Goal: Task Accomplishment & Management: Manage account settings

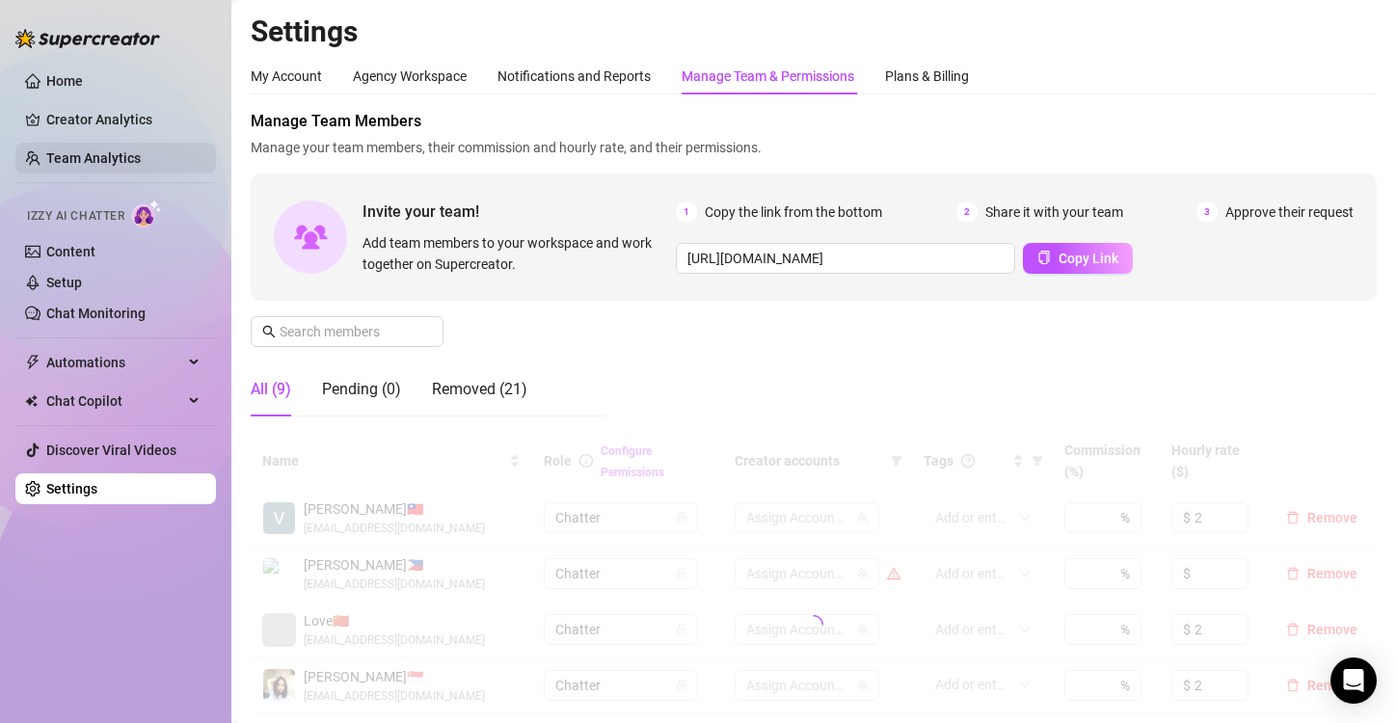
click at [109, 162] on link "Team Analytics" at bounding box center [93, 157] width 95 height 15
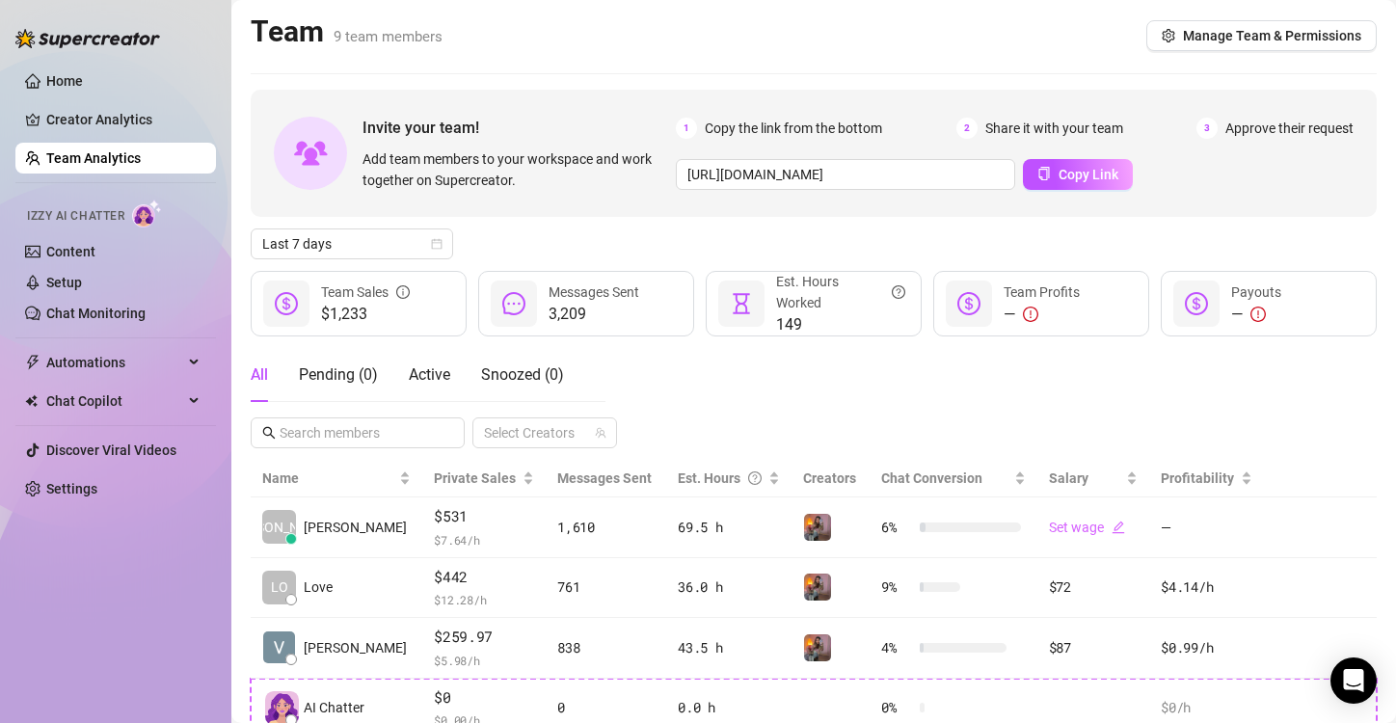
click at [1005, 243] on div "Last 7 days" at bounding box center [814, 244] width 1126 height 31
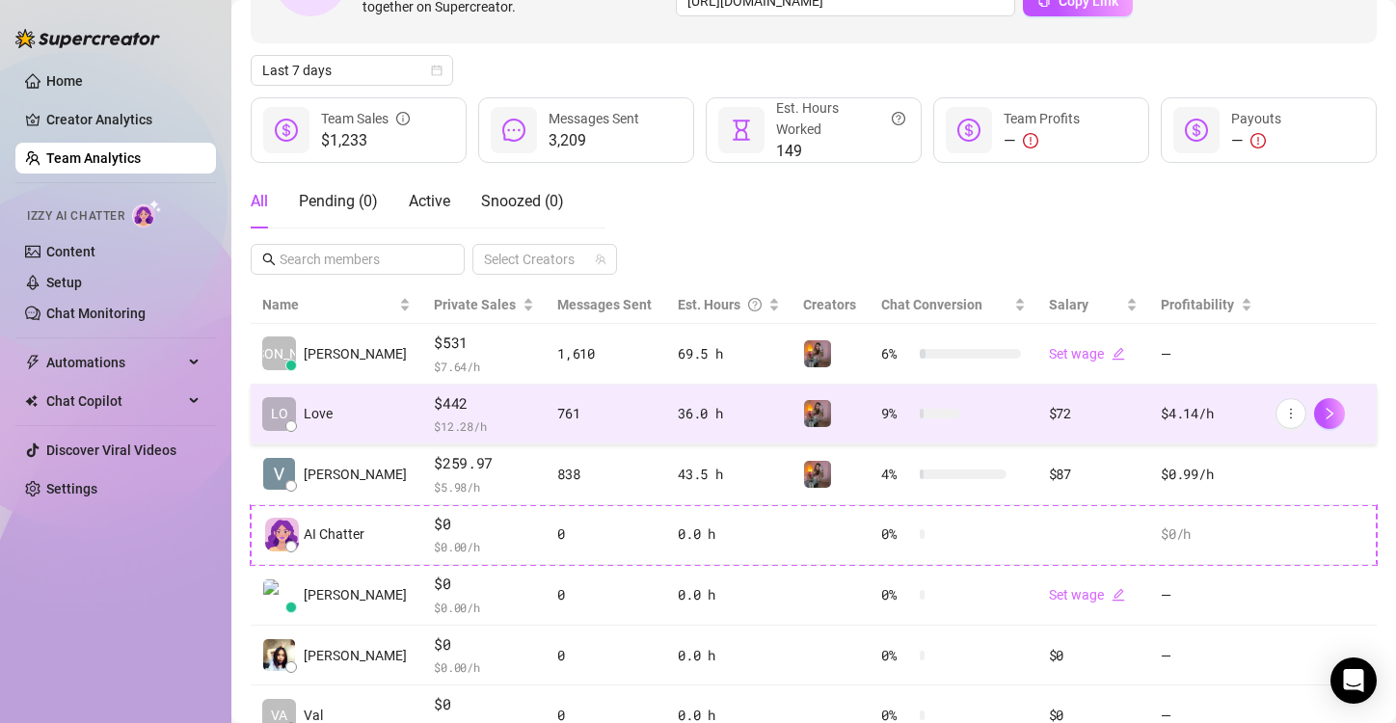
scroll to position [189, 0]
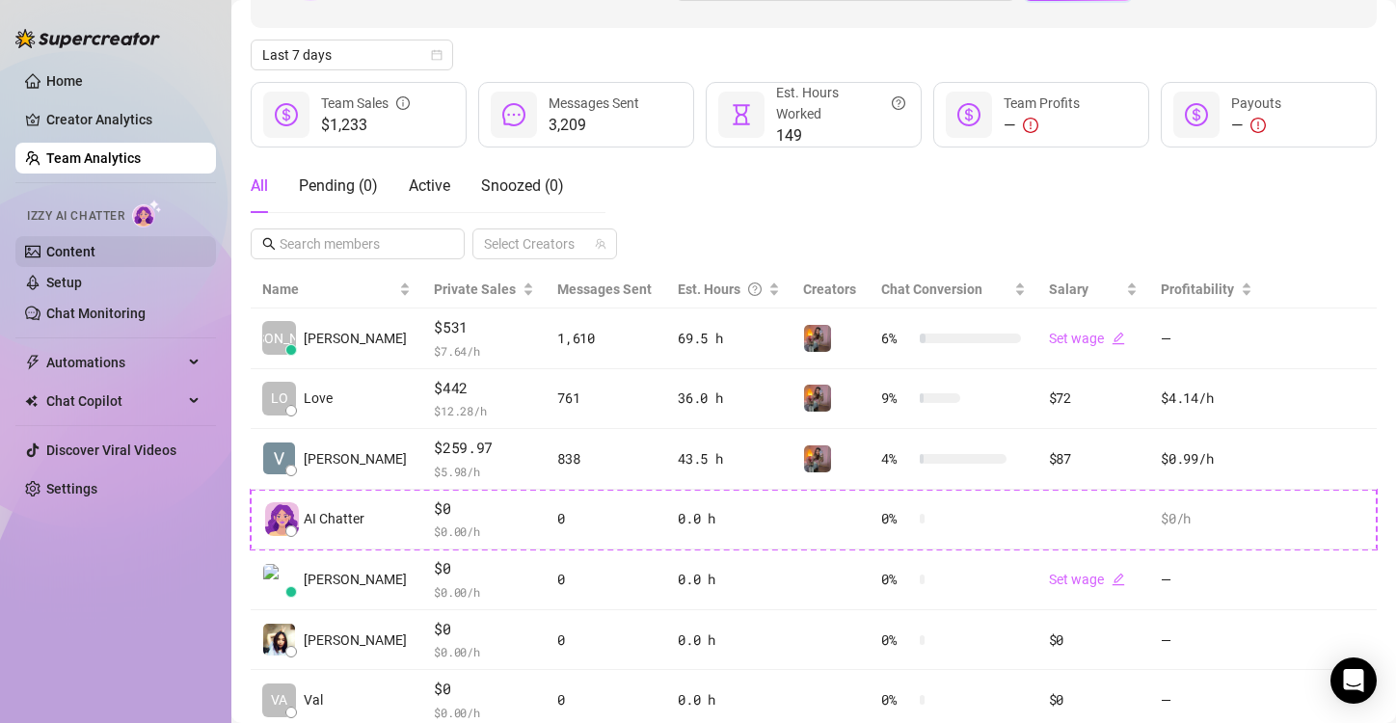
click at [95, 257] on link "Content" at bounding box center [70, 251] width 49 height 15
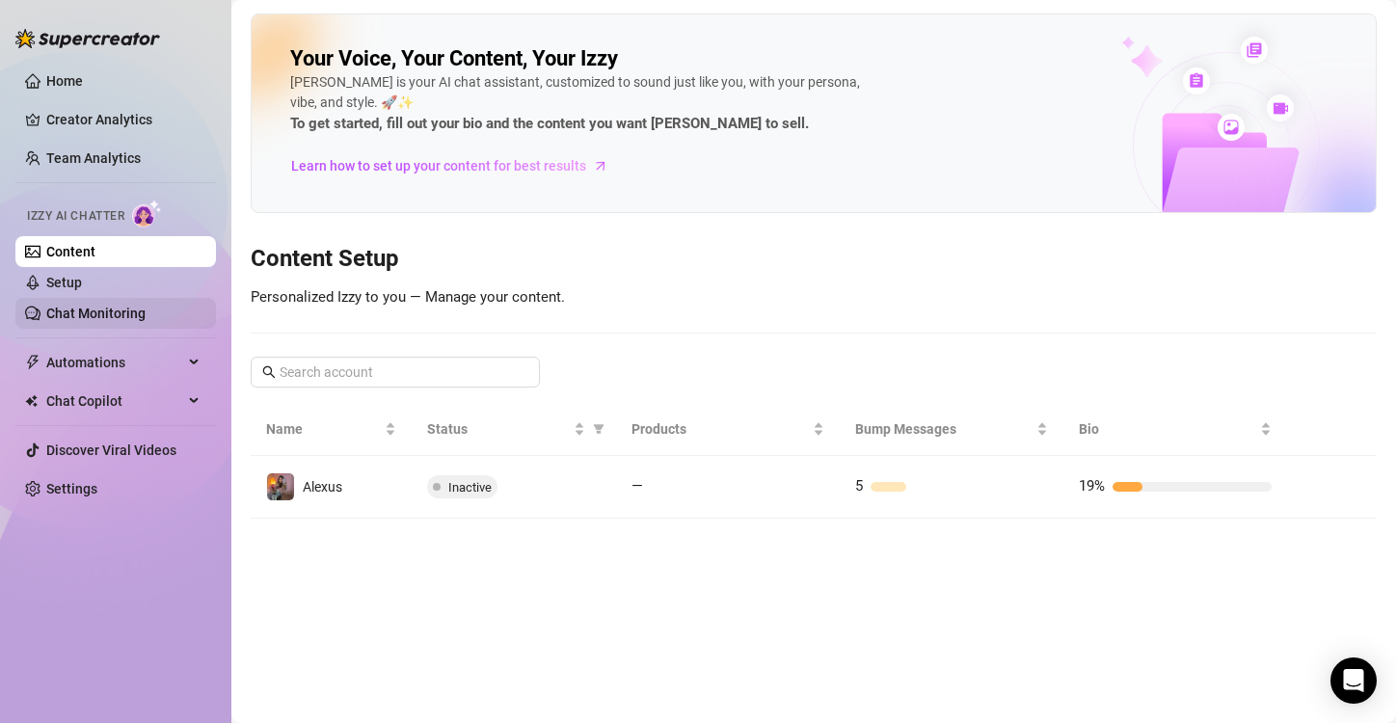
click at [111, 309] on link "Chat Monitoring" at bounding box center [95, 313] width 99 height 15
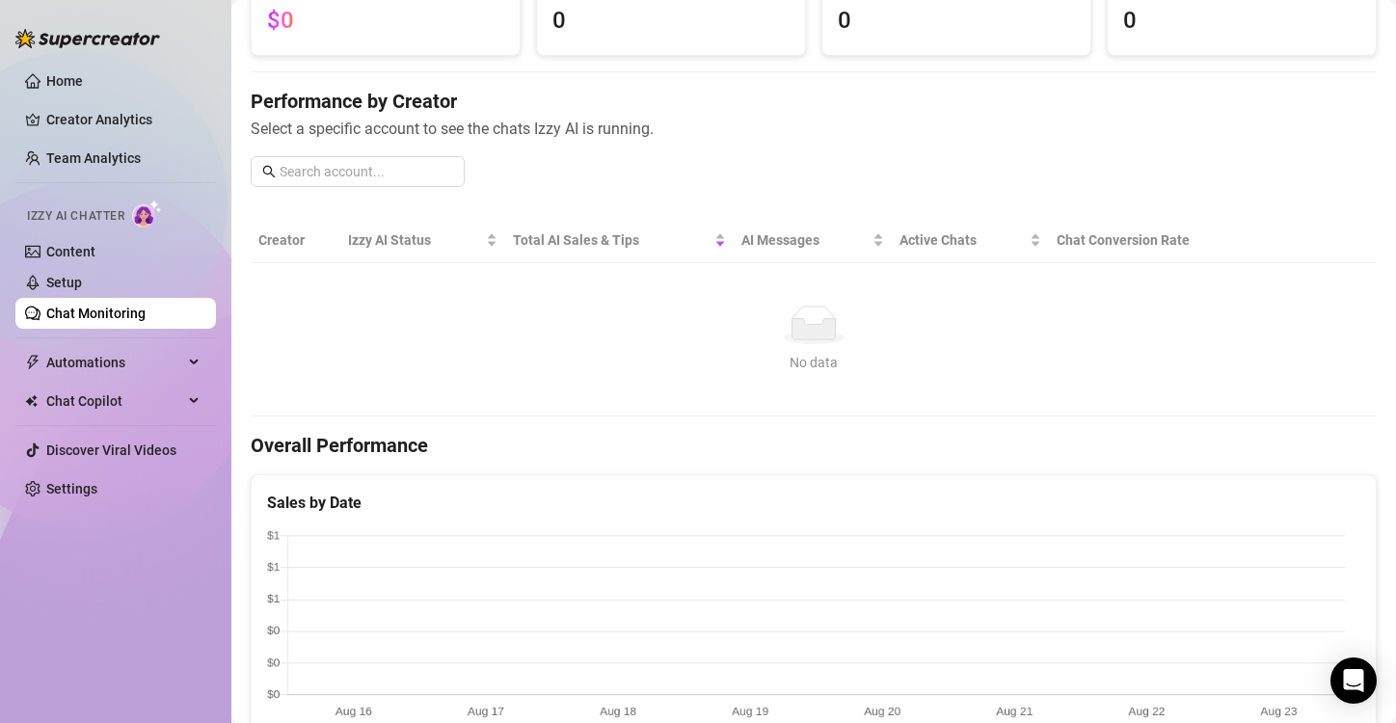
scroll to position [166, 0]
click at [141, 150] on link "Team Analytics" at bounding box center [93, 157] width 95 height 15
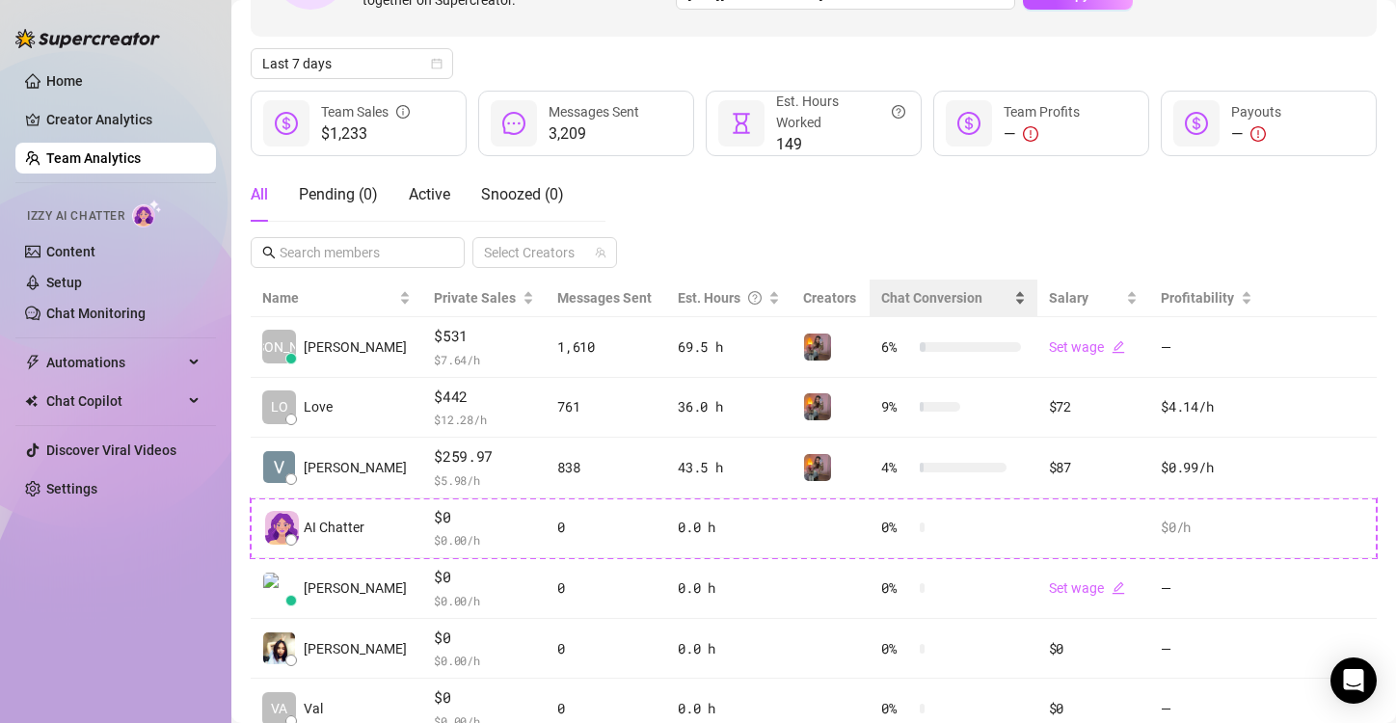
scroll to position [199, 0]
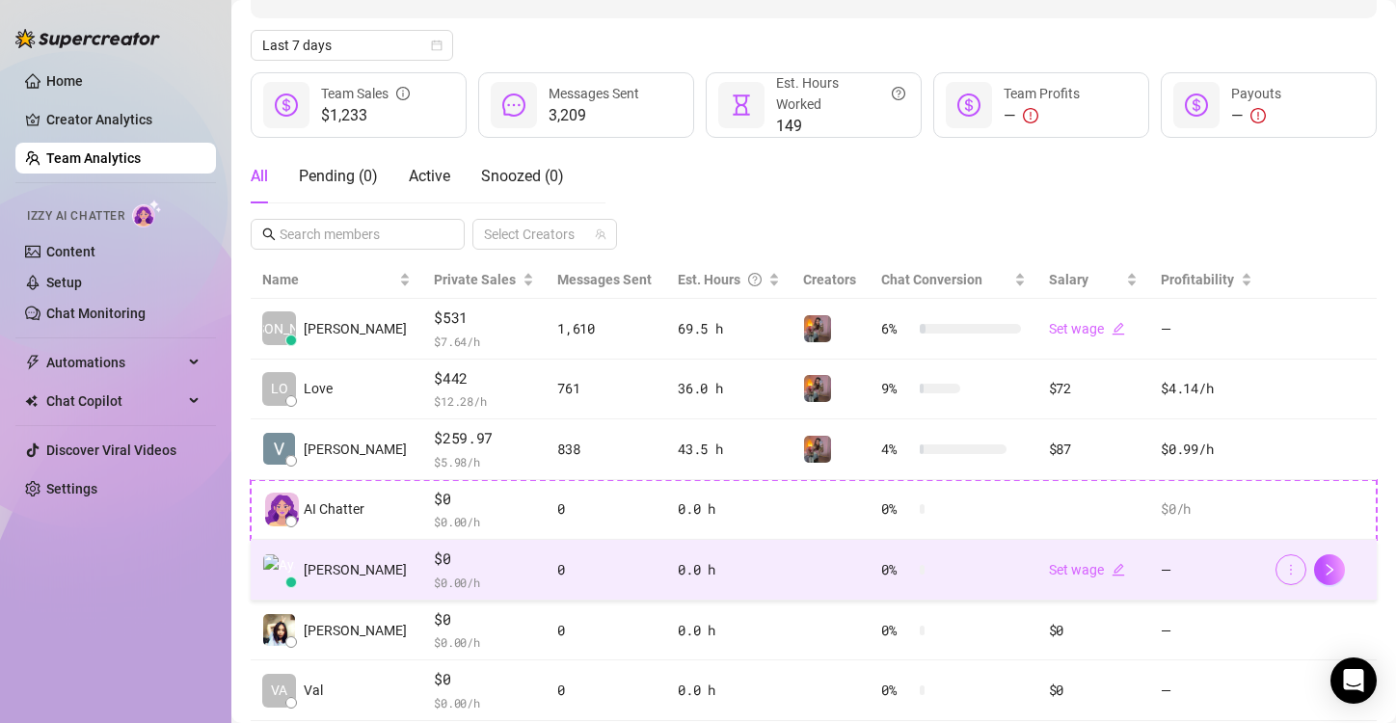
click at [1276, 577] on button "button" at bounding box center [1291, 569] width 31 height 31
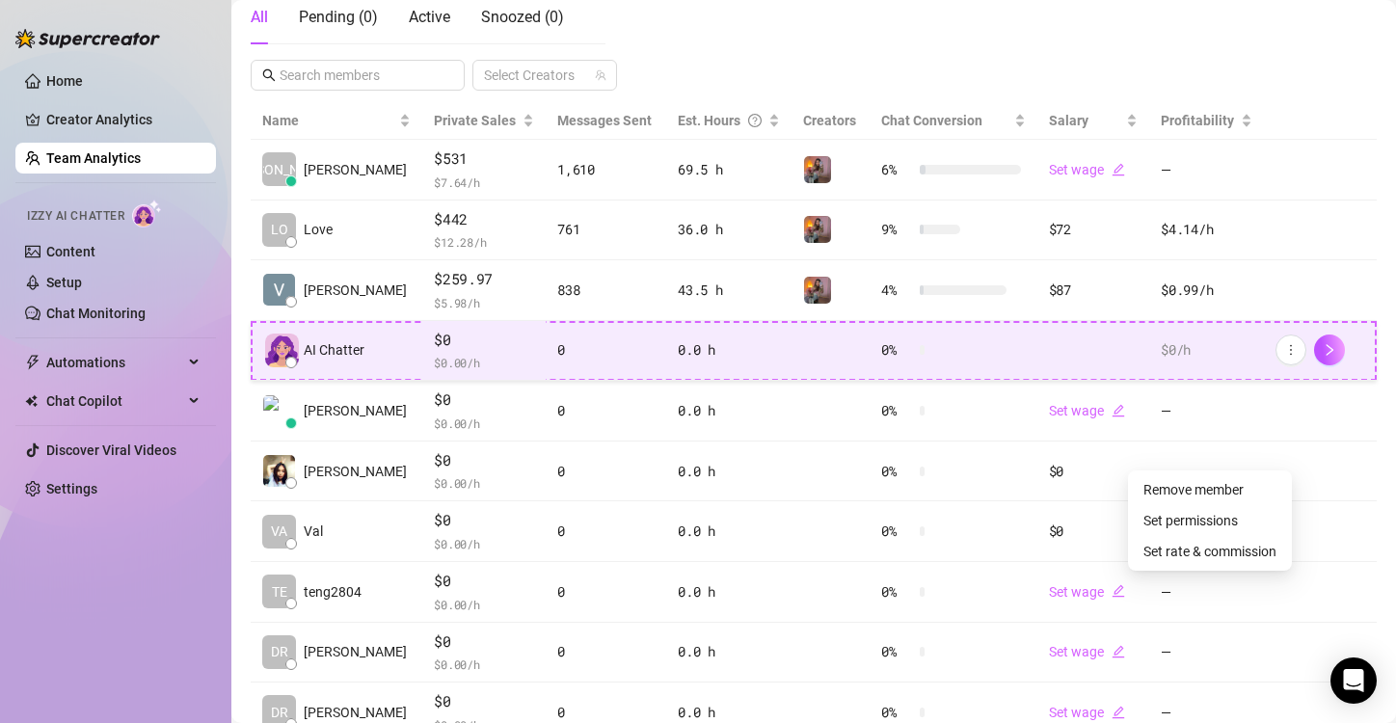
scroll to position [370, 0]
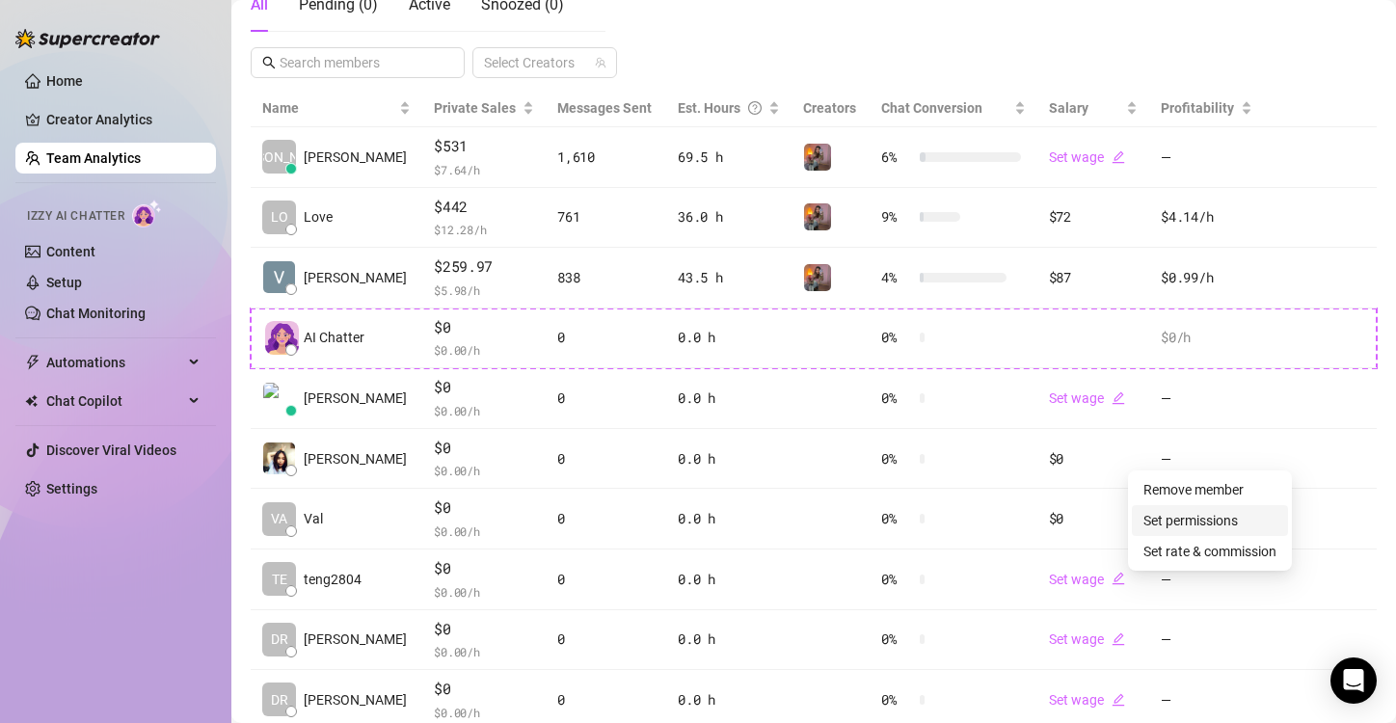
click at [1187, 523] on link "Set permissions" at bounding box center [1191, 520] width 95 height 15
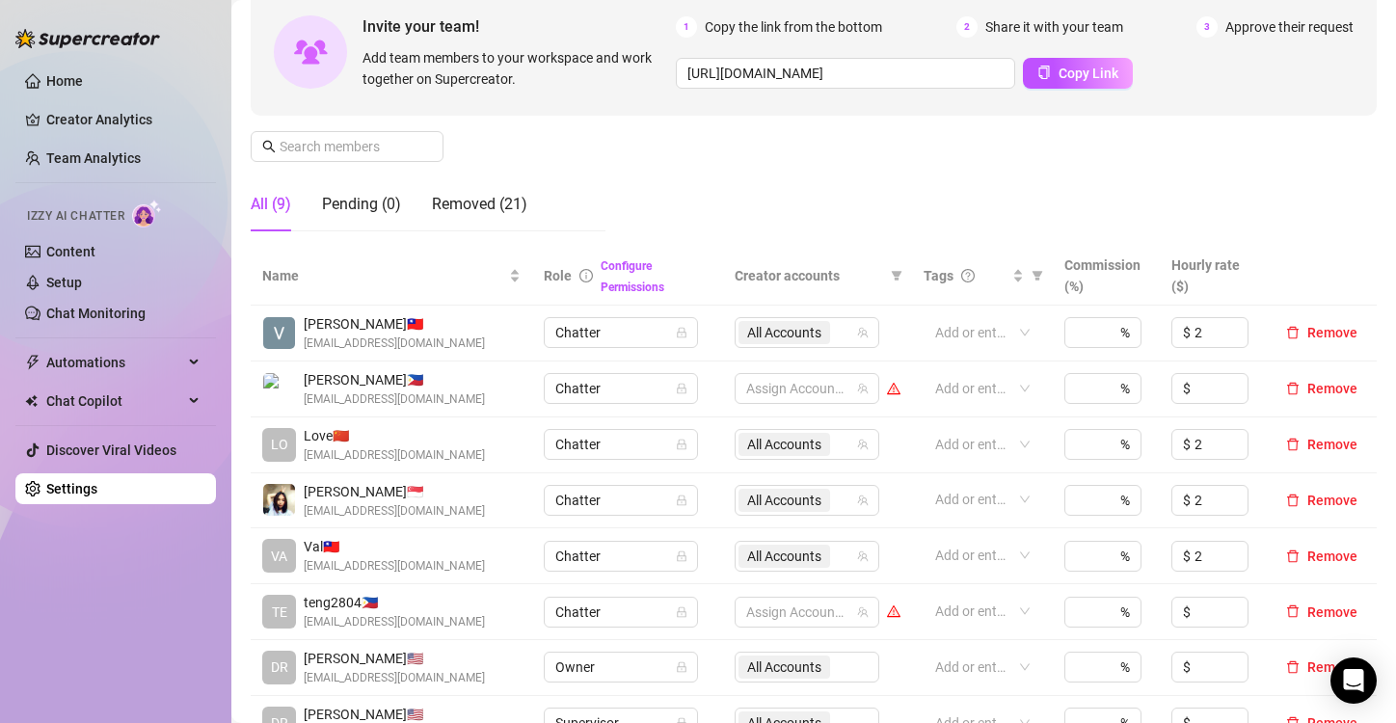
scroll to position [187, 0]
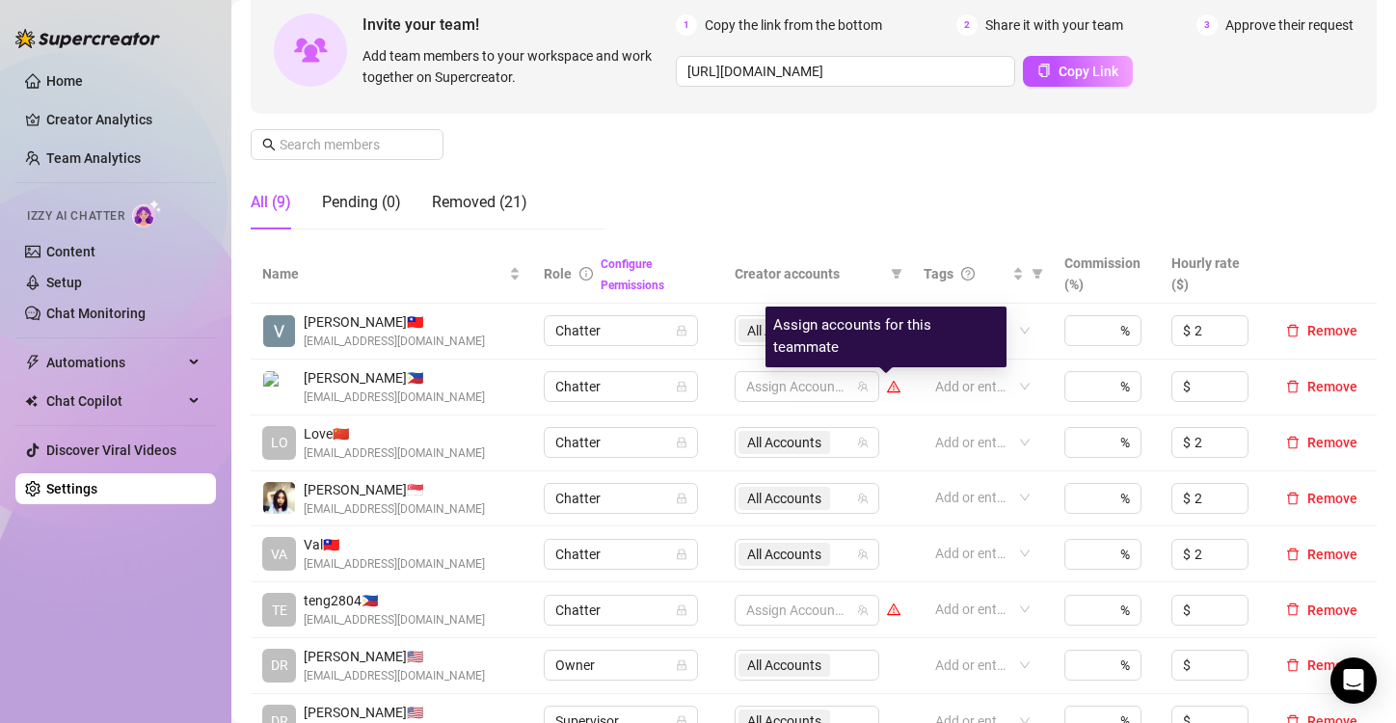
click at [889, 387] on icon "warning" at bounding box center [894, 387] width 11 height 9
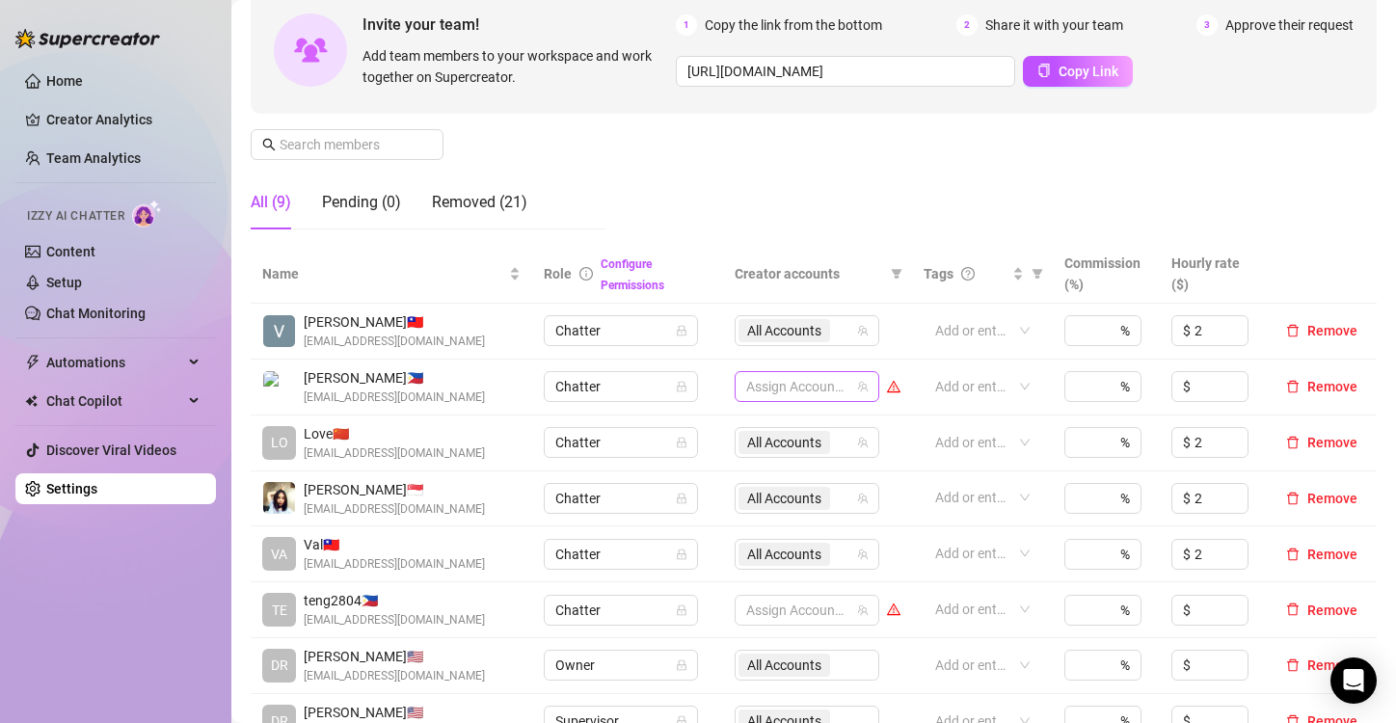
click at [841, 377] on div at bounding box center [797, 386] width 117 height 27
click at [763, 453] on span "Select tree node" at bounding box center [766, 453] width 15 height 15
checkbox input "true"
click at [971, 168] on div "Manage Team Members Manage your team members, their commission and hourly rate,…" at bounding box center [814, 84] width 1126 height 322
click at [1346, 265] on th at bounding box center [1322, 274] width 110 height 59
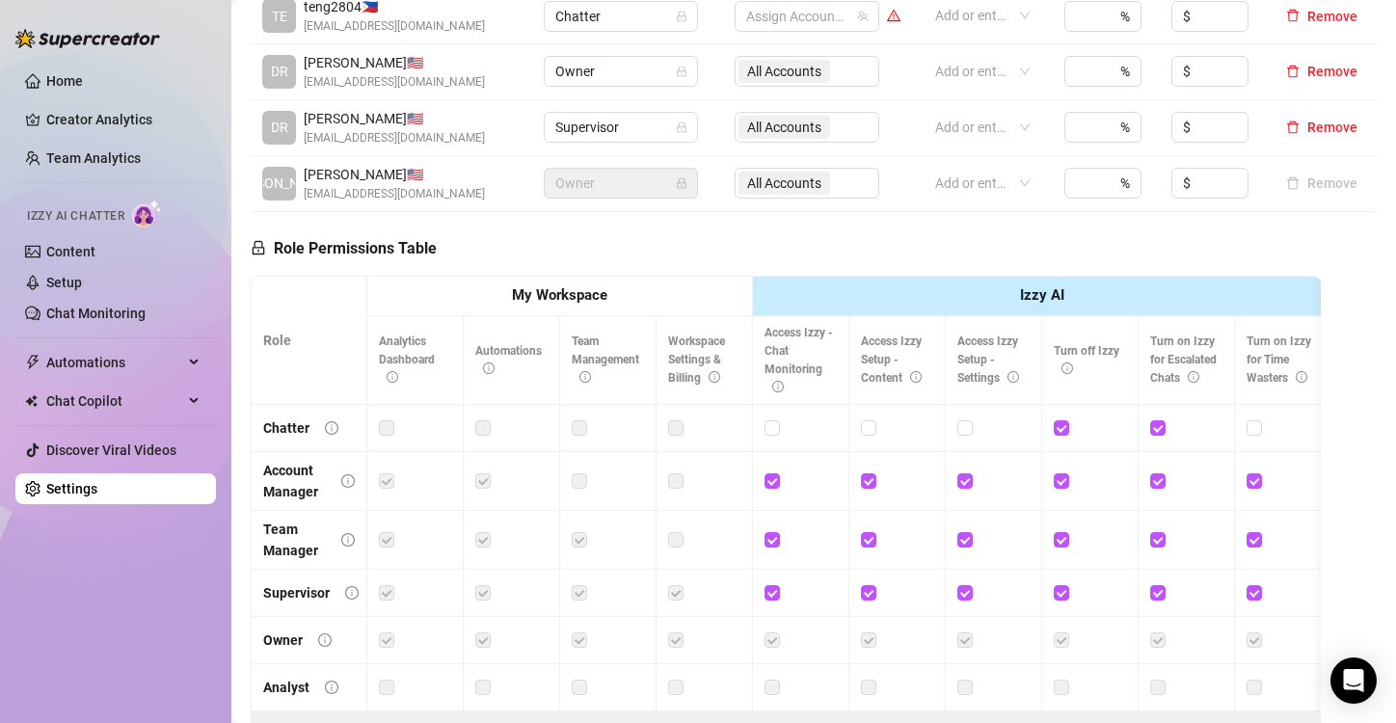
scroll to position [844, 0]
